Goal: Task Accomplishment & Management: Manage account settings

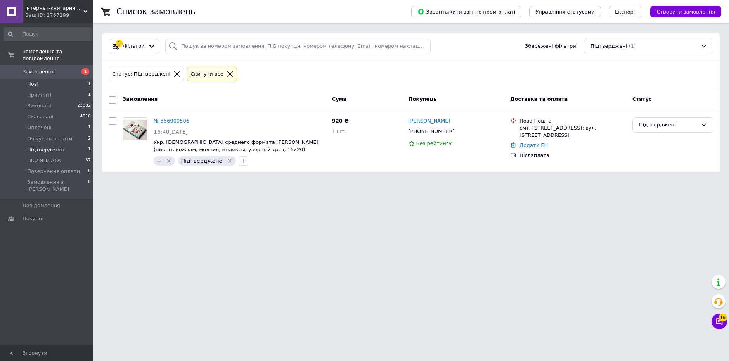
click at [68, 79] on li "Нові 1" at bounding box center [47, 84] width 95 height 11
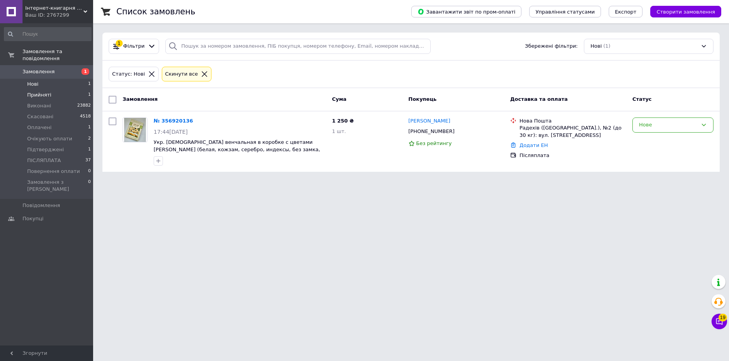
click at [71, 90] on li "Прийняті 1" at bounding box center [47, 95] width 95 height 11
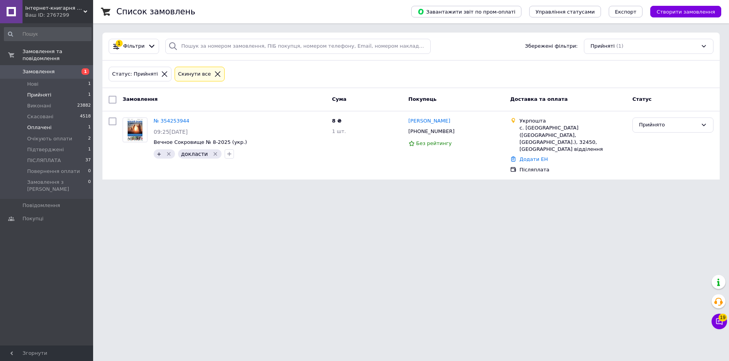
click at [73, 122] on li "Оплачені 1" at bounding box center [47, 127] width 95 height 11
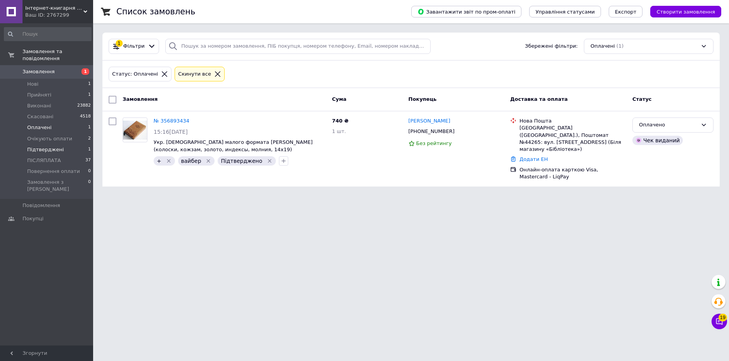
click at [69, 144] on li "Підтверджені 1" at bounding box center [47, 149] width 95 height 11
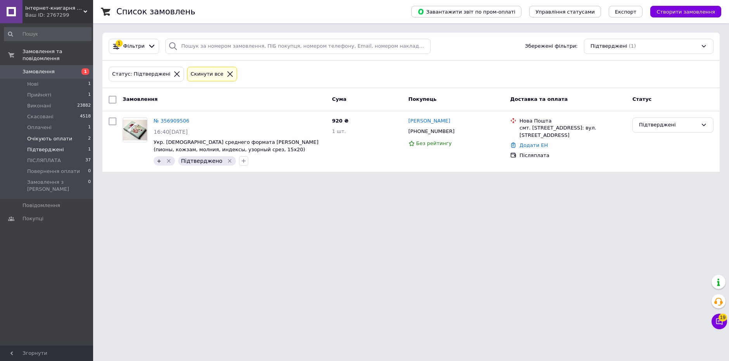
click at [69, 133] on li "Очікують оплати 2" at bounding box center [47, 138] width 95 height 11
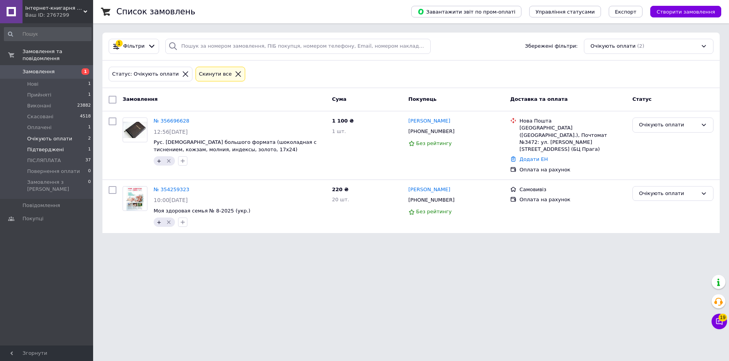
click at [68, 144] on li "Підтверджені 1" at bounding box center [47, 149] width 95 height 11
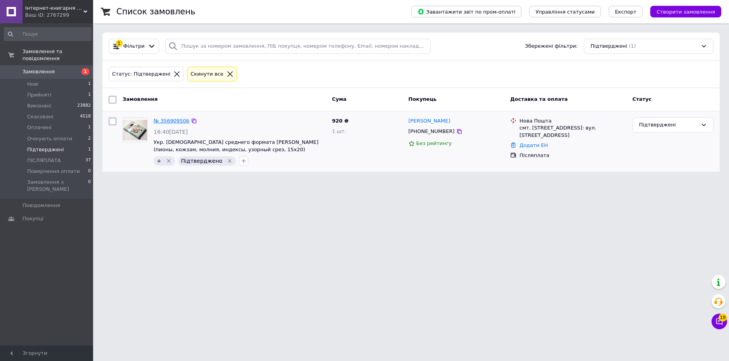
click at [175, 121] on link "№ 356909506" at bounding box center [172, 121] width 36 height 6
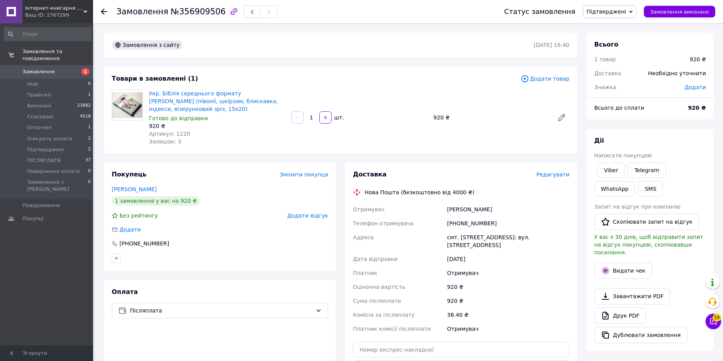
click at [557, 171] on span "Редагувати" at bounding box center [552, 174] width 33 height 6
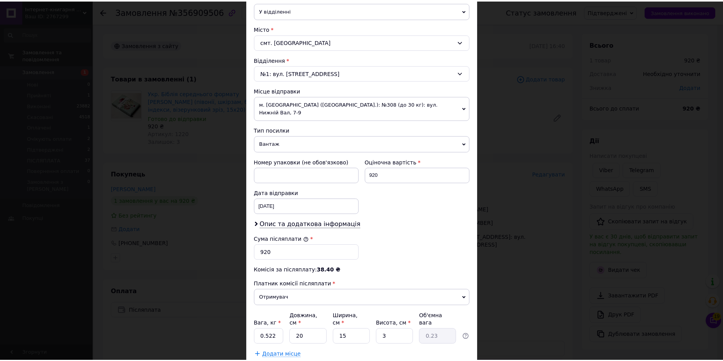
scroll to position [217, 0]
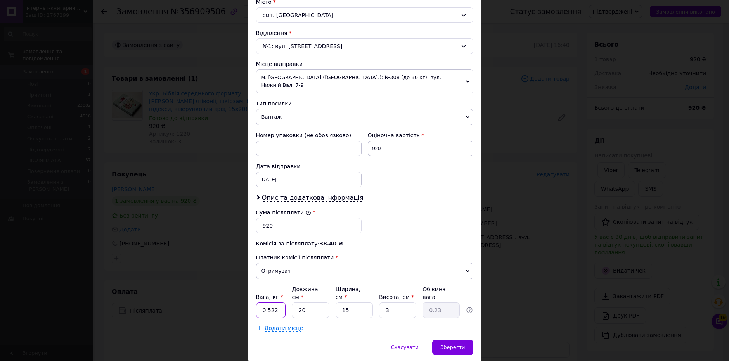
click at [278, 303] on input "0.522" at bounding box center [271, 311] width 30 height 16
type input "0.546"
click at [308, 303] on input "20" at bounding box center [310, 311] width 37 height 16
type input "2"
type input "0.1"
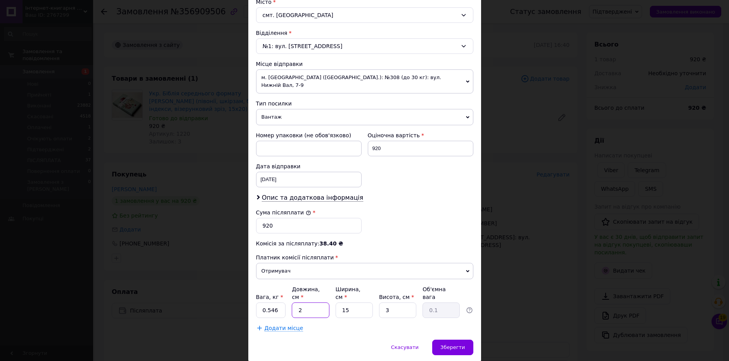
type input "23"
type input "0.26"
type input "23"
click at [357, 303] on input "15" at bounding box center [354, 311] width 37 height 16
type input "1"
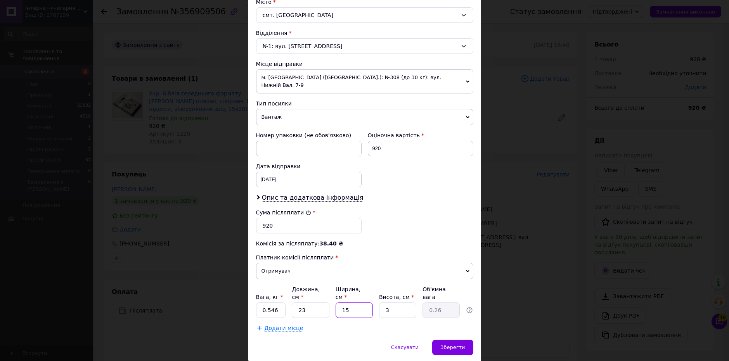
type input "0.1"
type input "16"
type input "0.28"
type input "16"
click at [396, 303] on input "3" at bounding box center [397, 311] width 37 height 16
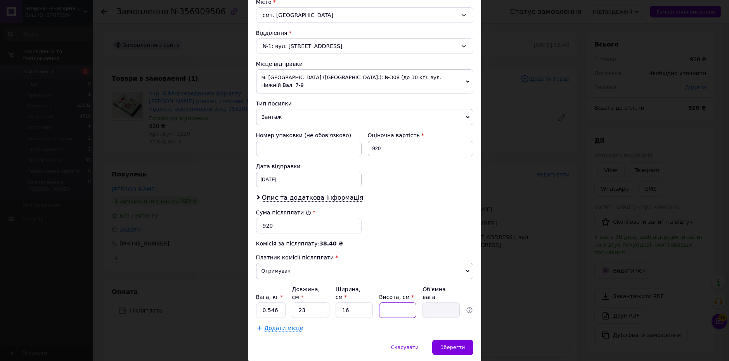
type input "4"
type input "0.37"
type input "4"
click at [451, 344] on span "Зберегти" at bounding box center [452, 347] width 24 height 6
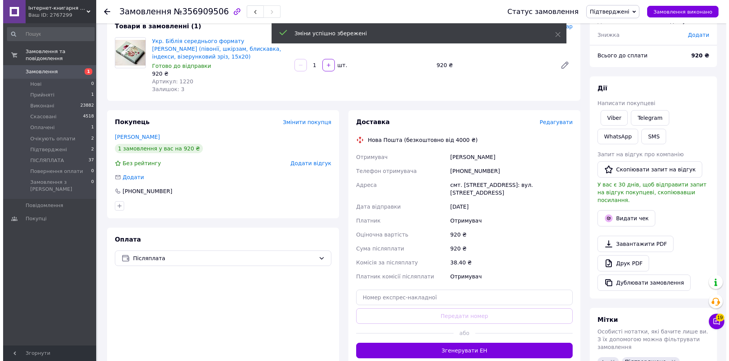
scroll to position [39, 0]
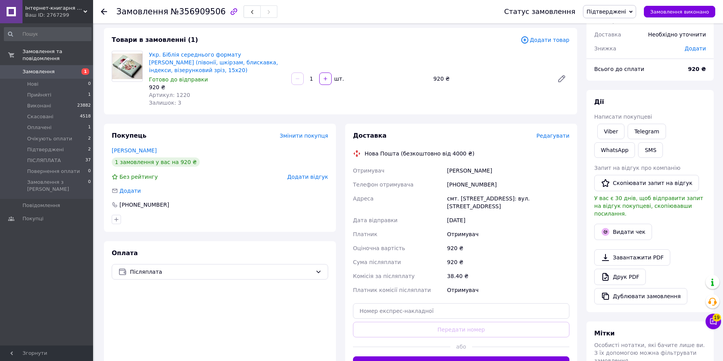
click at [553, 133] on span "Редагувати" at bounding box center [552, 136] width 33 height 6
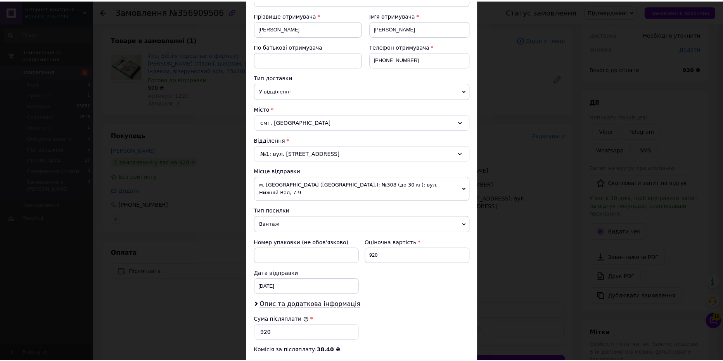
scroll to position [217, 0]
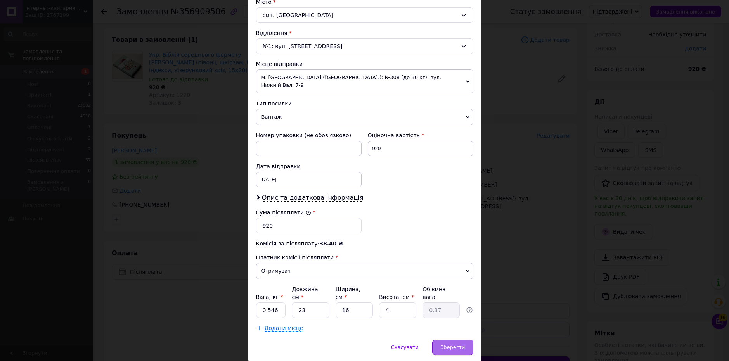
click at [455, 344] on span "Зберегти" at bounding box center [452, 347] width 24 height 6
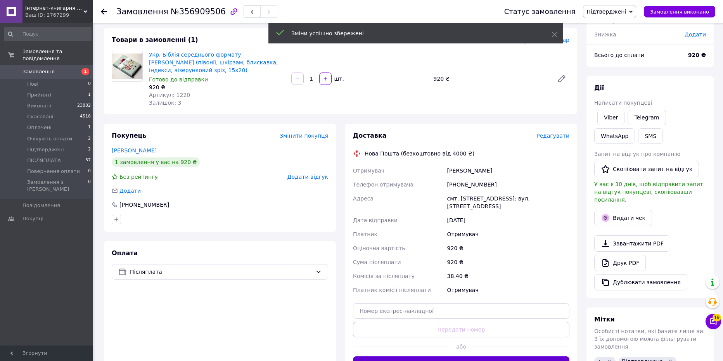
click at [463, 356] on button "Згенерувати ЕН" at bounding box center [461, 364] width 216 height 16
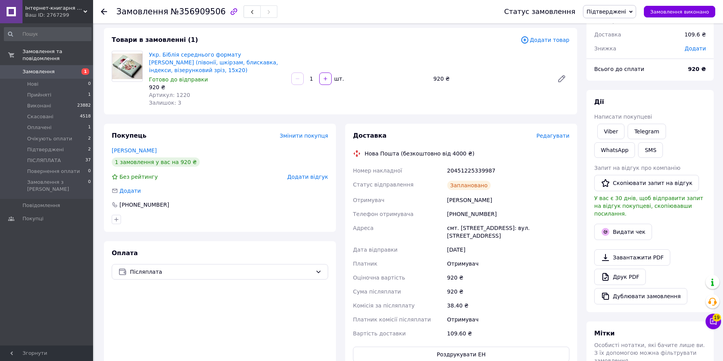
click at [101, 9] on icon at bounding box center [104, 12] width 6 height 6
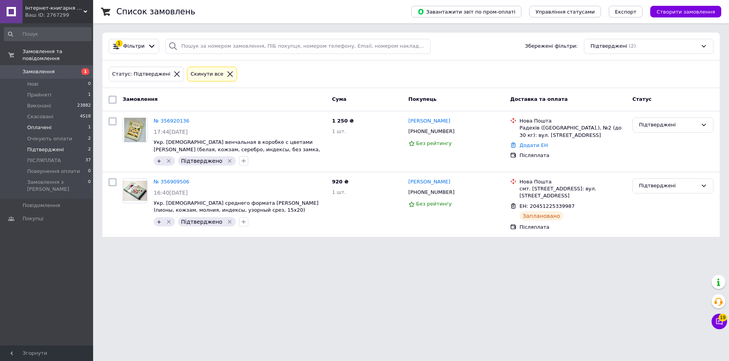
click at [59, 122] on li "Оплачені 1" at bounding box center [47, 127] width 95 height 11
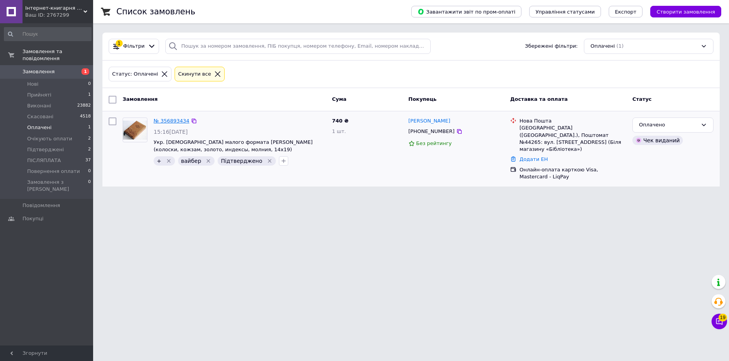
click at [173, 123] on link "№ 356893434" at bounding box center [172, 121] width 36 height 6
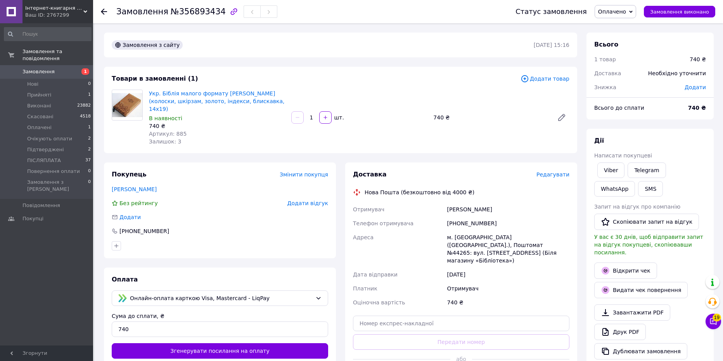
click at [551, 171] on span "Редагувати" at bounding box center [552, 174] width 33 height 6
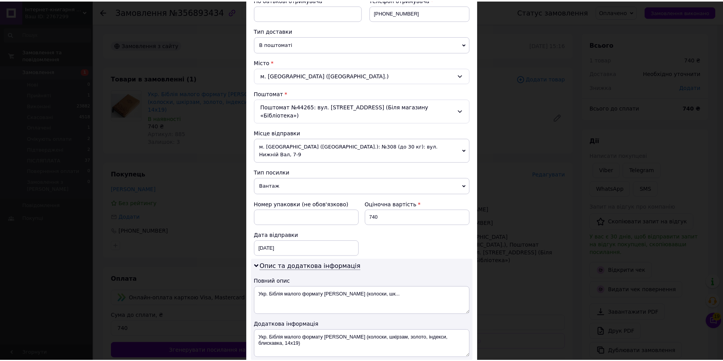
scroll to position [242, 0]
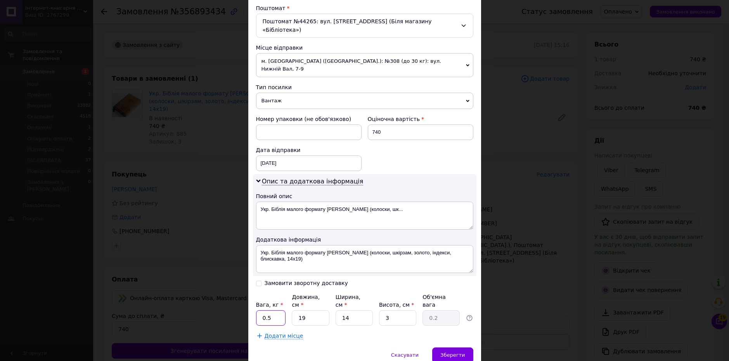
click at [273, 310] on input "0.5" at bounding box center [271, 318] width 30 height 16
type input "0.447"
click at [323, 310] on input "19" at bounding box center [310, 318] width 37 height 16
type input "1"
type input "0.1"
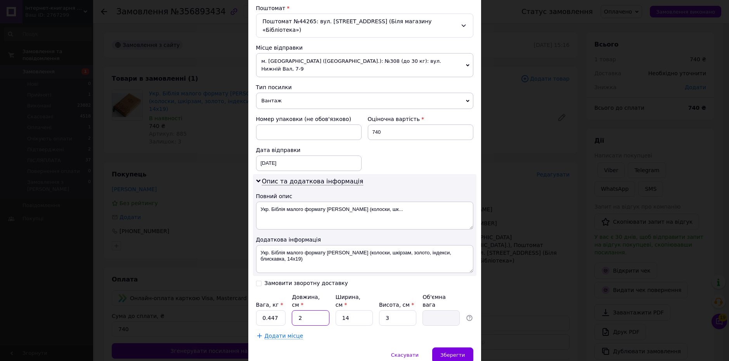
type input "21"
type input "0.22"
type input "21"
click at [360, 310] on input "14" at bounding box center [354, 318] width 37 height 16
type input "1"
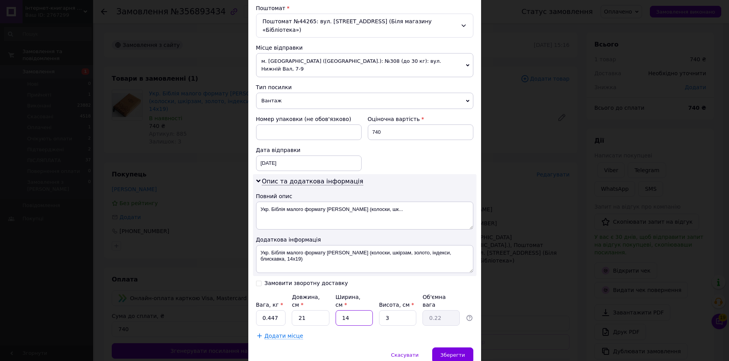
type input "0.1"
type input "15"
type input "0.24"
type input "15"
click at [394, 310] on input "3" at bounding box center [397, 318] width 37 height 16
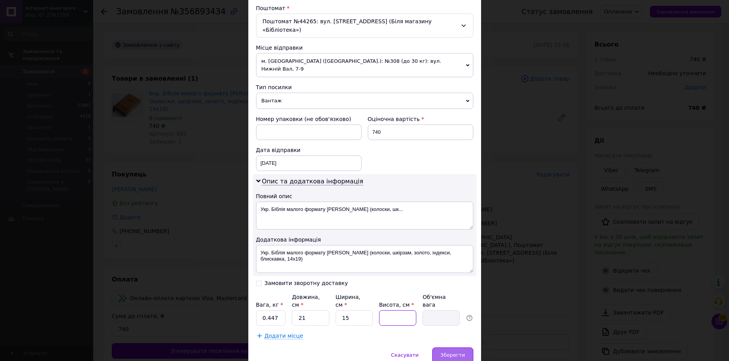
type input "4"
type input "0.32"
type input "4"
click at [446, 348] on div "Зберегти" at bounding box center [452, 356] width 41 height 16
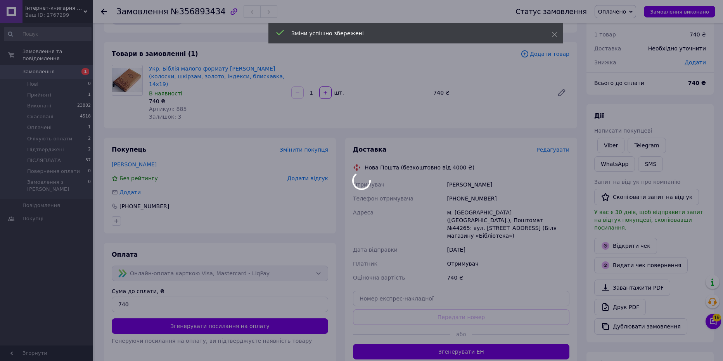
scroll to position [39, 0]
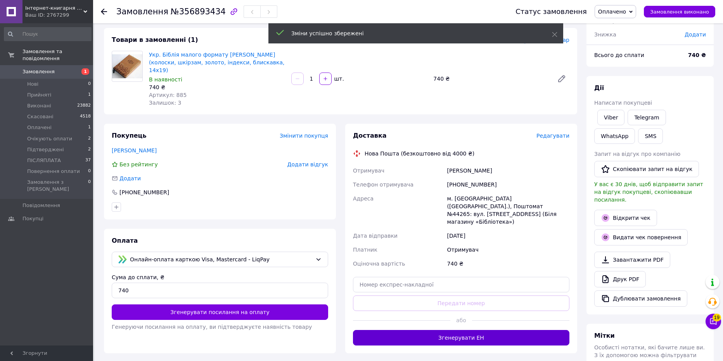
click at [476, 330] on button "Згенерувати ЕН" at bounding box center [461, 338] width 216 height 16
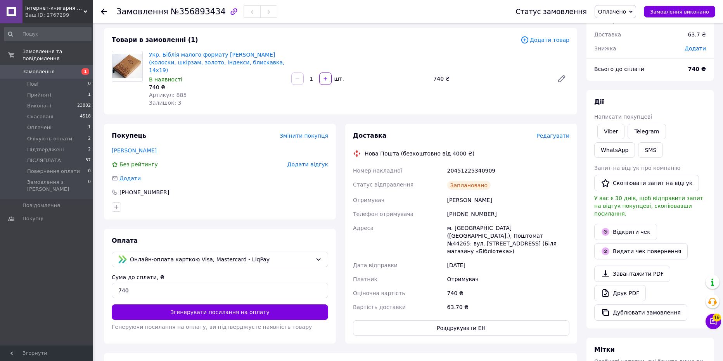
click at [107, 12] on div at bounding box center [109, 11] width 16 height 23
click at [101, 12] on icon at bounding box center [104, 12] width 6 height 6
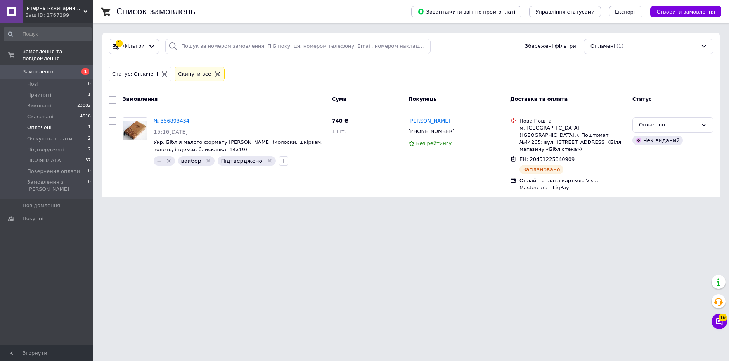
click at [266, 207] on html "Інтернет-книгарня BOOKSON Ваш ID: 2767299 Сайт Інтернет-книгарня BOOKSON Кабіне…" at bounding box center [364, 103] width 729 height 207
click at [73, 92] on li "Прийняті 1" at bounding box center [47, 95] width 95 height 11
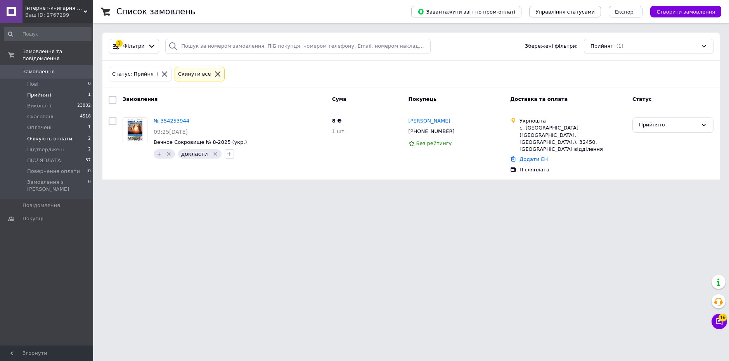
click at [61, 135] on span "Очікують оплати" at bounding box center [49, 138] width 45 height 7
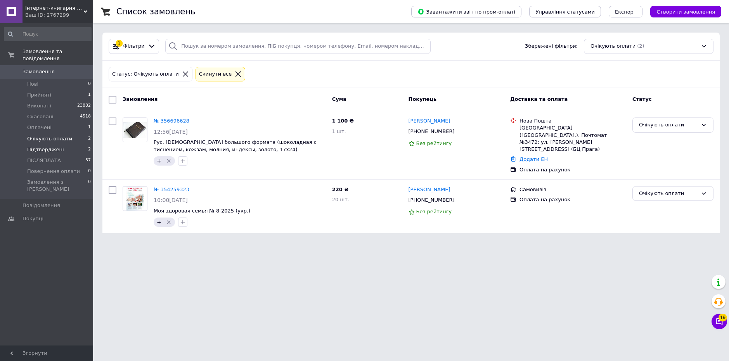
click at [63, 144] on li "Підтверджені 2" at bounding box center [47, 149] width 95 height 11
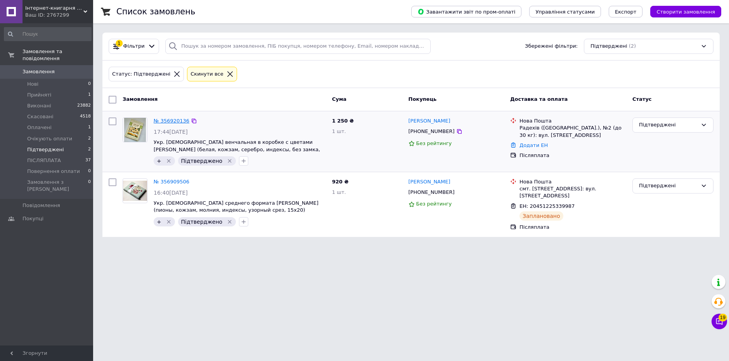
click at [162, 118] on link "№ 356920136" at bounding box center [172, 121] width 36 height 6
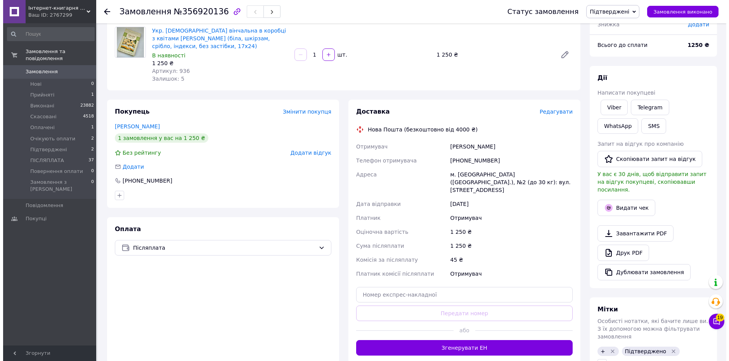
scroll to position [78, 0]
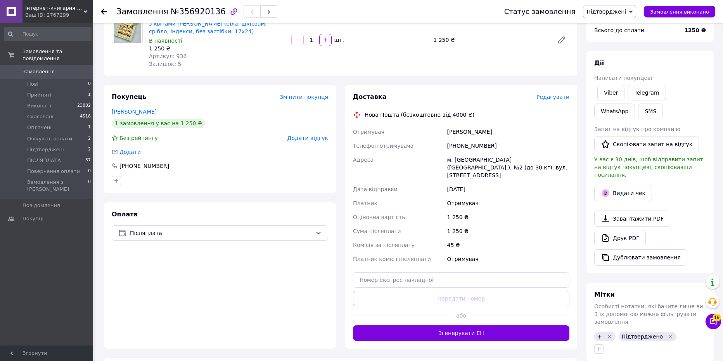
click at [561, 94] on span "Редагувати" at bounding box center [552, 97] width 33 height 6
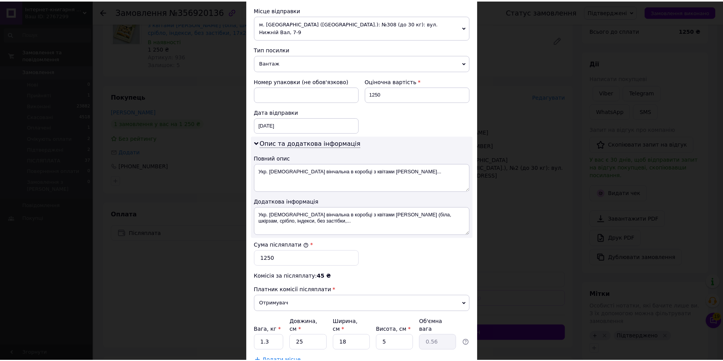
scroll to position [303, 0]
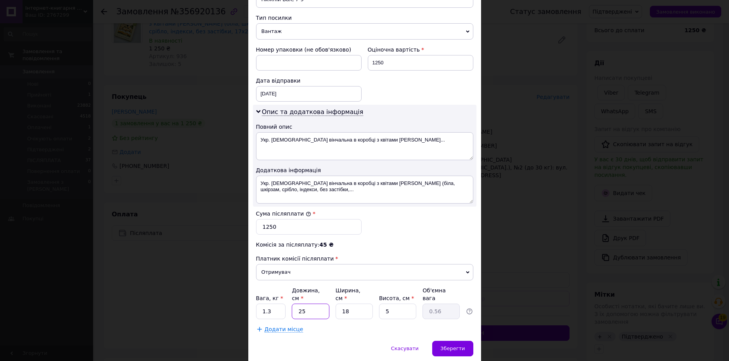
click at [320, 304] on input "25" at bounding box center [310, 312] width 37 height 16
type input "2"
type input "0.1"
type input "28"
type input "0.63"
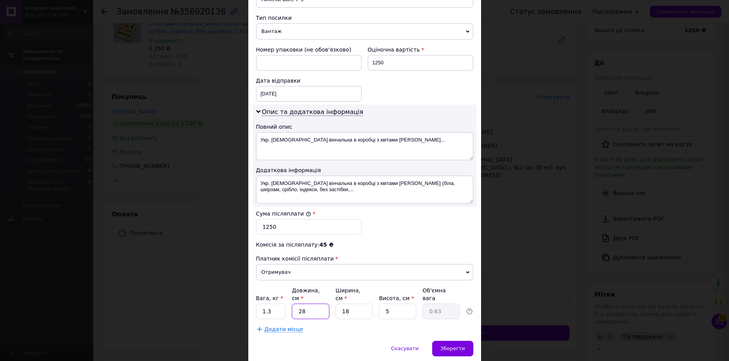
type input "28"
click at [358, 304] on input "18" at bounding box center [354, 312] width 37 height 16
type input "1"
type input "0.1"
type input "2"
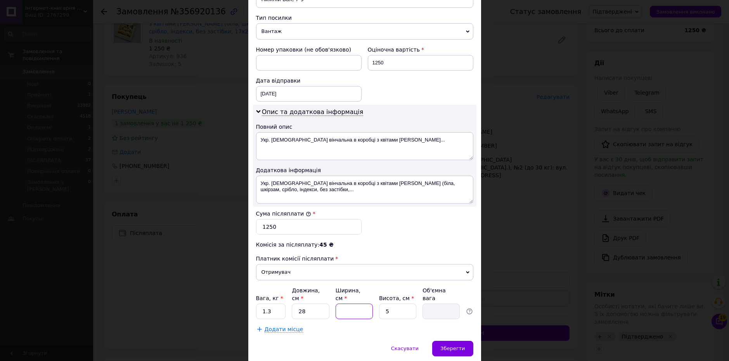
type input "0.1"
type input "20"
type input "0.7"
type input "20"
click at [391, 304] on input "5" at bounding box center [397, 312] width 37 height 16
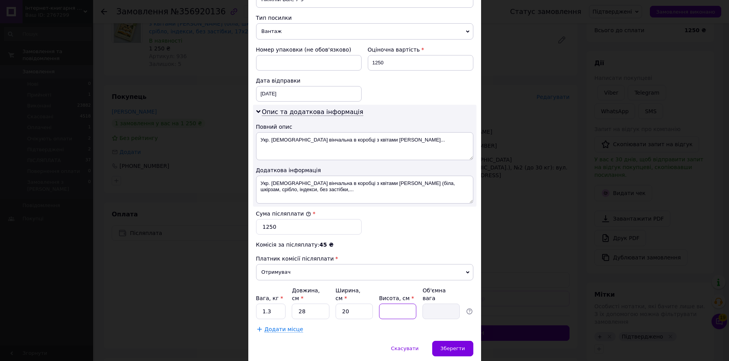
type input "5"
type input "0.7"
click at [273, 304] on input "1.3" at bounding box center [271, 312] width 30 height 16
type input "1.213"
click at [460, 341] on div "Зберегти" at bounding box center [452, 349] width 41 height 16
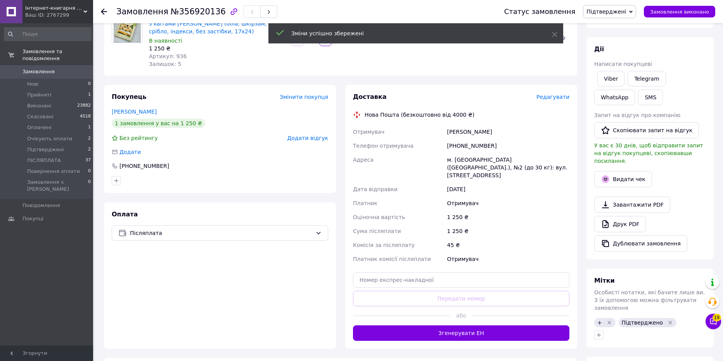
click at [471, 325] on button "Згенерувати ЕН" at bounding box center [461, 333] width 216 height 16
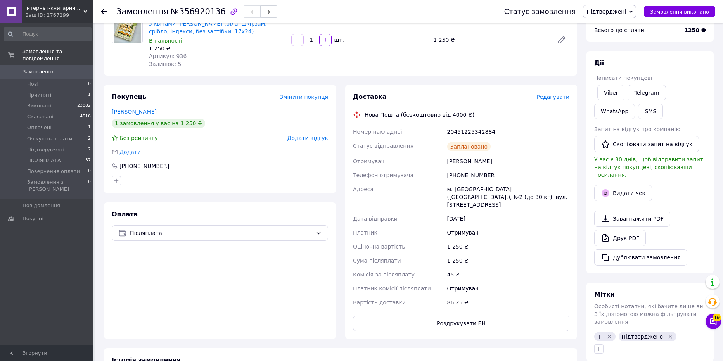
click at [103, 9] on icon at bounding box center [104, 12] width 6 height 6
